Goal: Check status

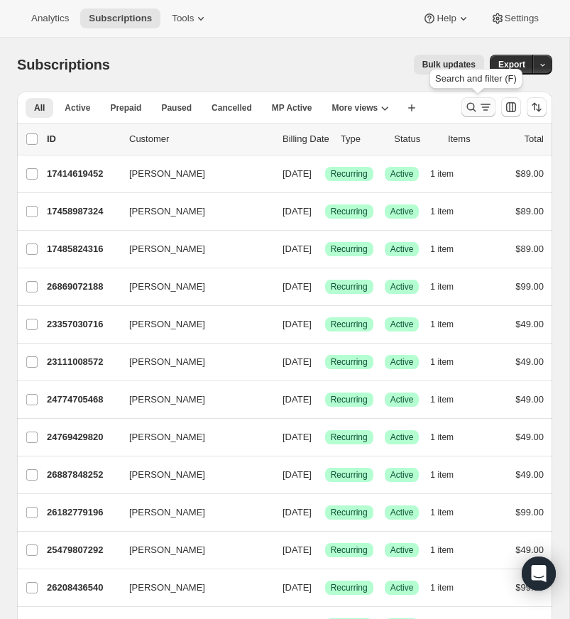
click at [469, 102] on icon "Search and filter results" at bounding box center [471, 107] width 14 height 14
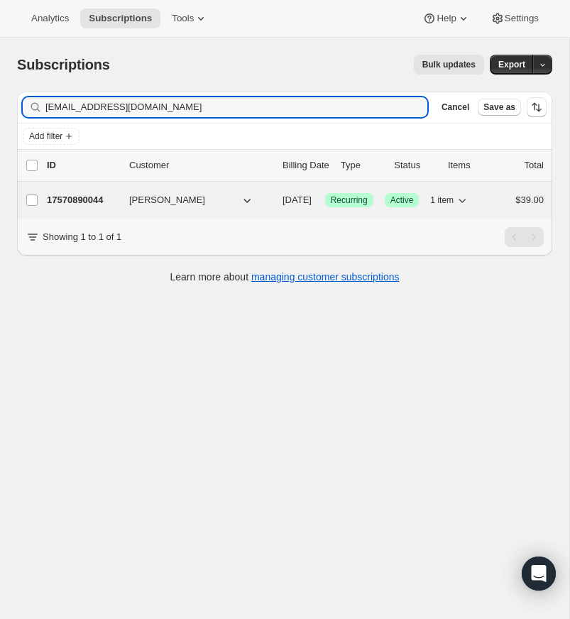
type input "[EMAIL_ADDRESS][DOMAIN_NAME]"
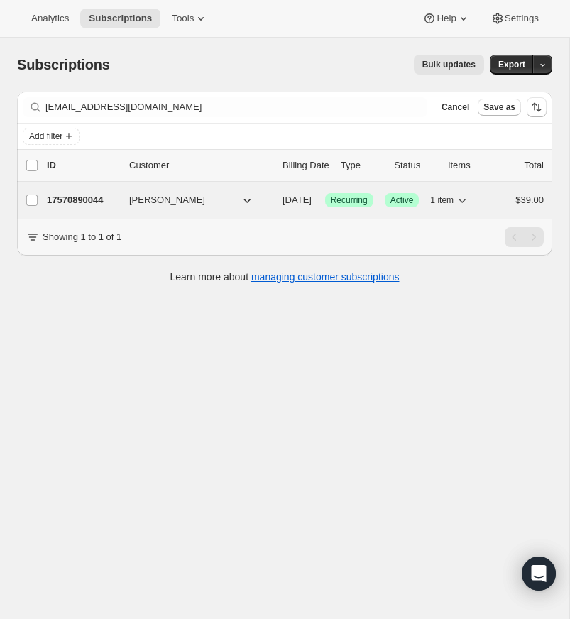
click at [77, 197] on p "17570890044" at bounding box center [82, 200] width 71 height 14
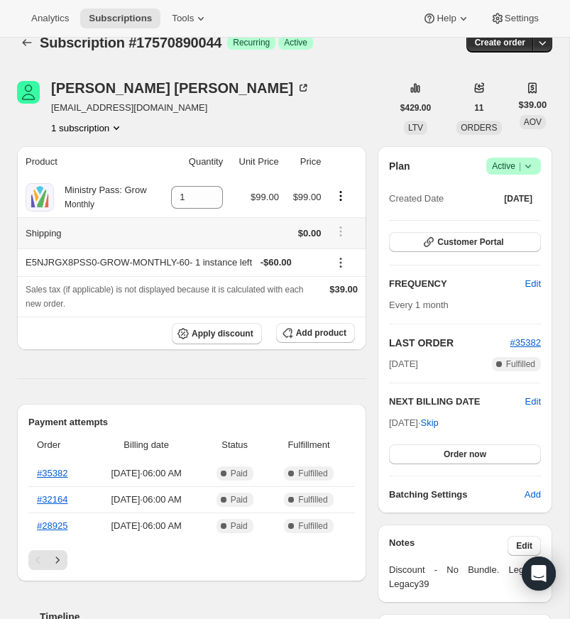
scroll to position [23, 0]
